Goal: Transaction & Acquisition: Purchase product/service

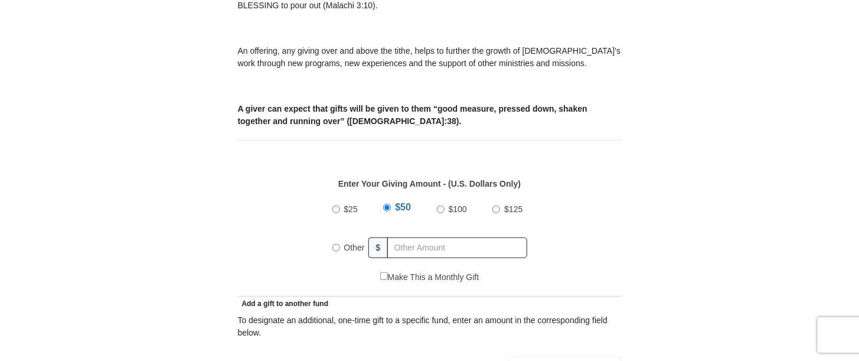
scroll to position [413, 0]
click at [332, 244] on input "Other" at bounding box center [336, 248] width 8 height 8
radio input "true"
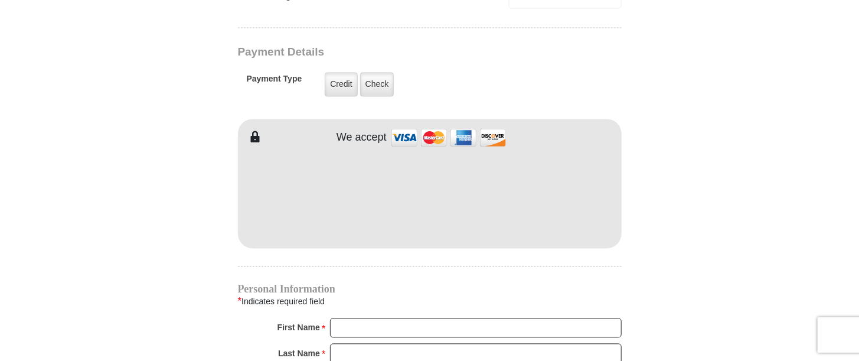
scroll to position [945, 0]
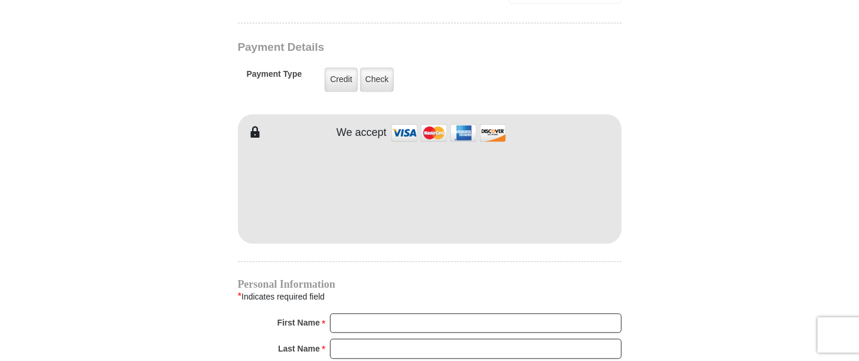
type input "350"
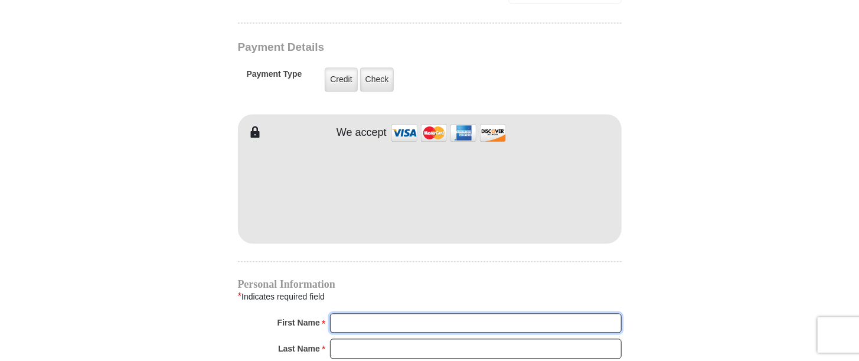
type input "[PERSON_NAME]"
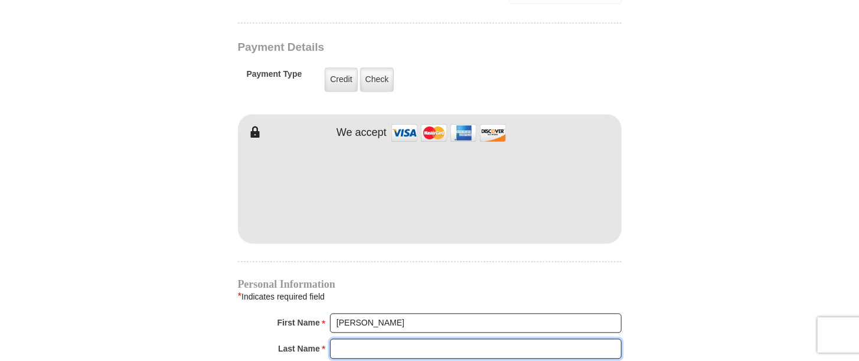
type input "[PERSON_NAME]"
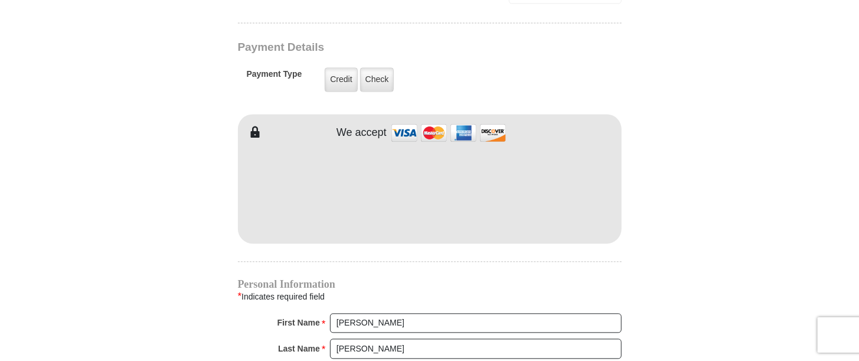
scroll to position [1063, 0]
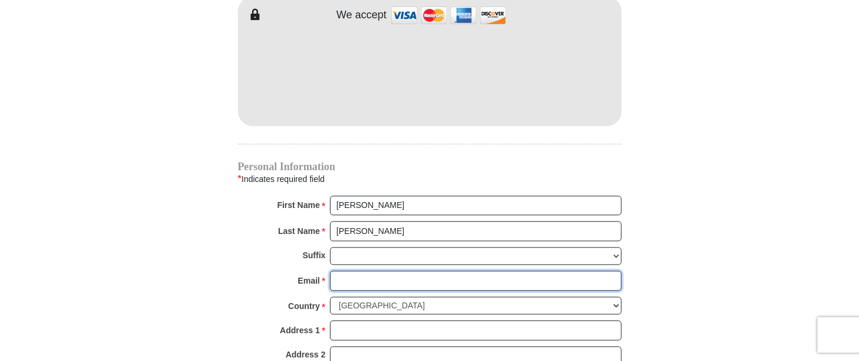
click at [361, 270] on input "Email *" at bounding box center [476, 280] width 292 height 20
type input "[EMAIL_ADDRESS][DOMAIN_NAME]"
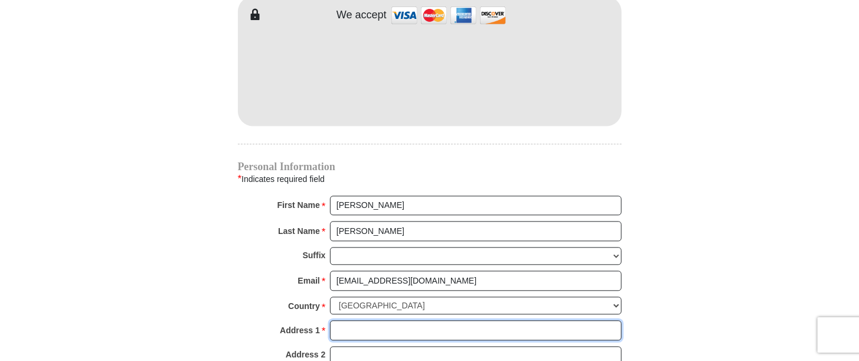
type input "1308 [PERSON_NAME] APT A"
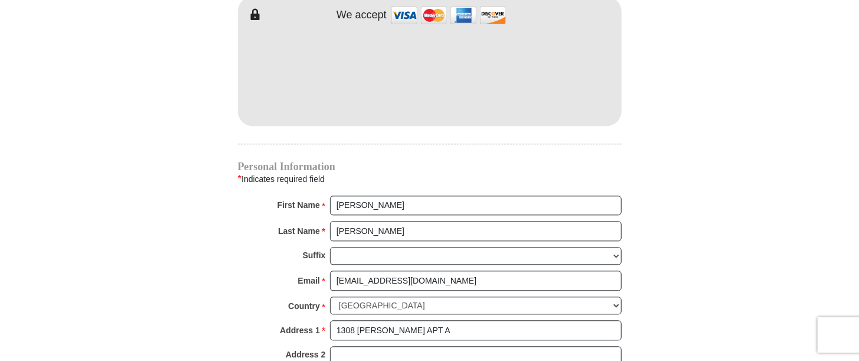
type input "[PERSON_NAME]"
select select "[GEOGRAPHIC_DATA]"
type input "77802"
type input "9794120873"
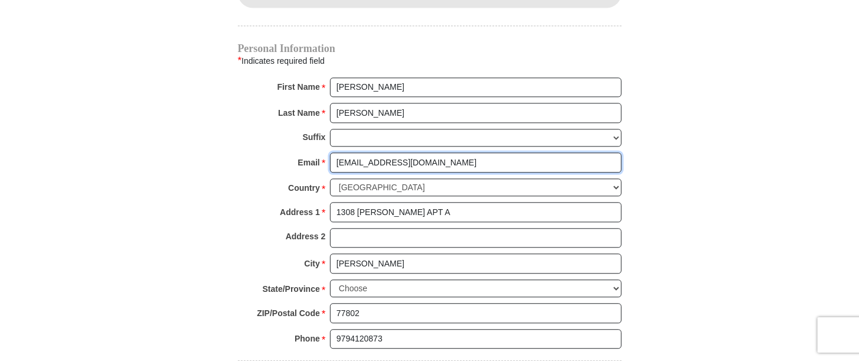
scroll to position [1358, 0]
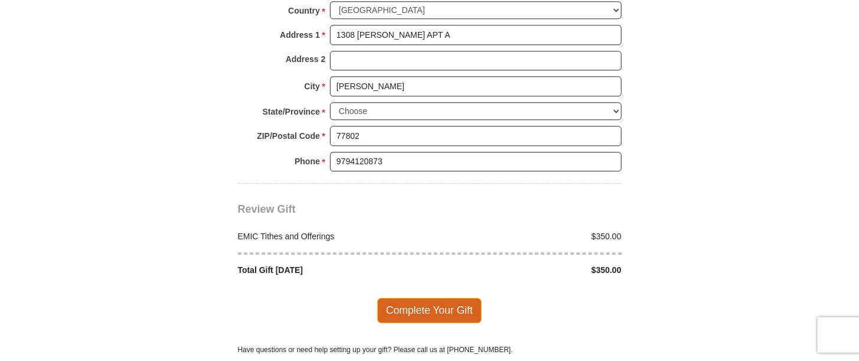
click at [433, 298] on span "Complete Your Gift" at bounding box center [429, 310] width 104 height 25
